Goal: Find specific page/section: Find specific page/section

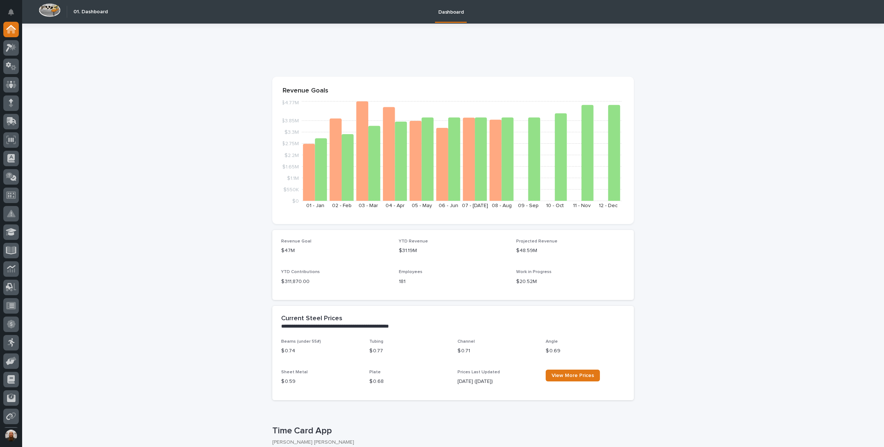
click at [13, 48] on icon at bounding box center [13, 47] width 6 height 7
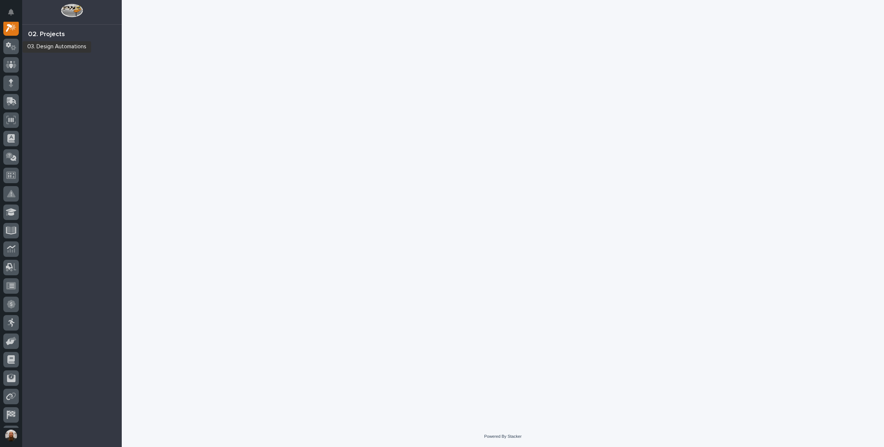
scroll to position [18, 0]
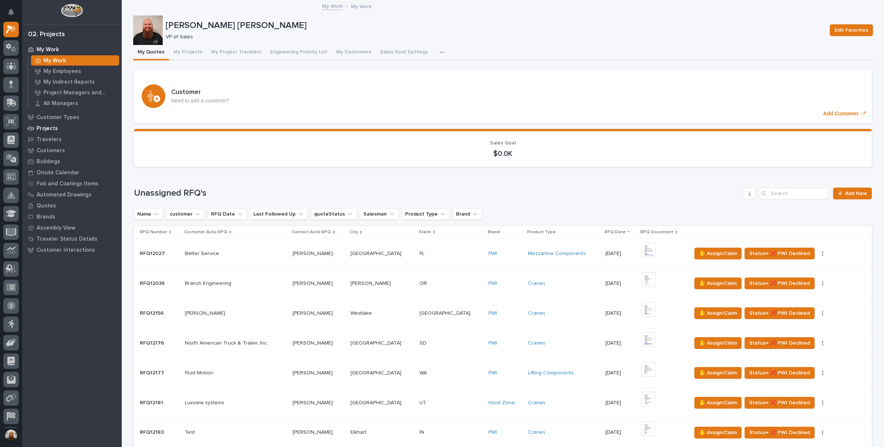
click at [58, 128] on div "Projects" at bounding box center [72, 128] width 96 height 10
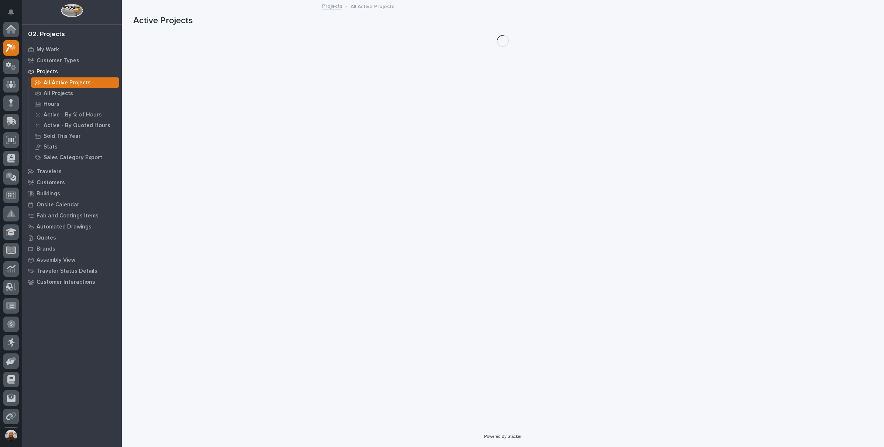
scroll to position [18, 0]
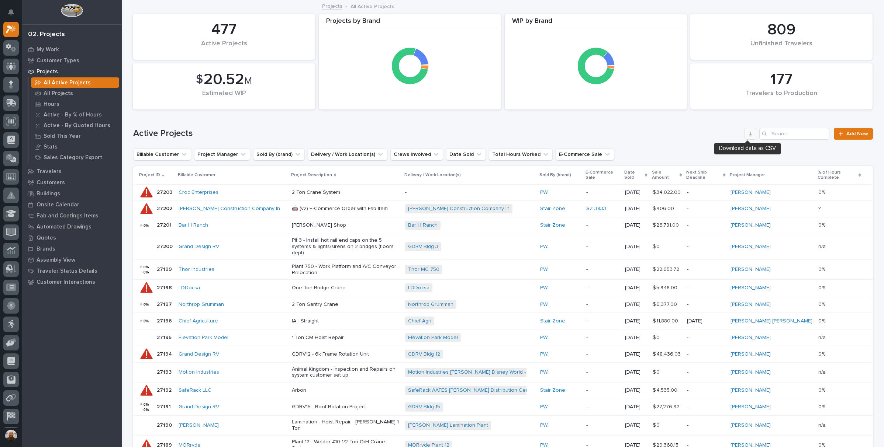
click at [749, 137] on button "button" at bounding box center [750, 134] width 12 height 12
